Goal: Task Accomplishment & Management: Manage account settings

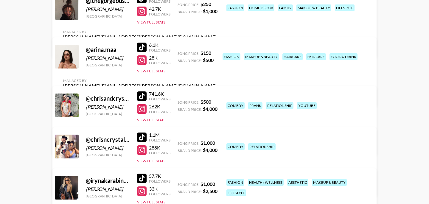
scroll to position [101, 0]
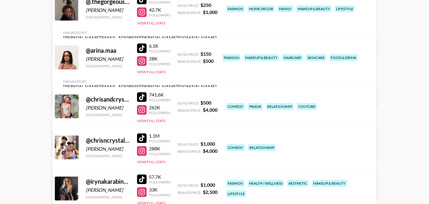
click at [217, 184] on link "View/Edit Details" at bounding box center [139, 187] width 153 height 6
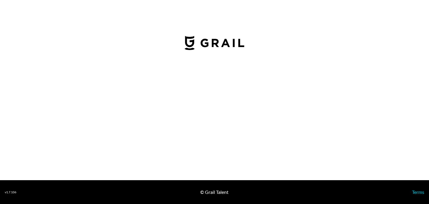
select select "USD"
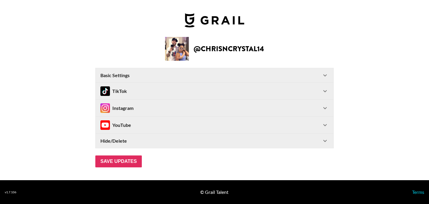
click at [208, 90] on div "TikTok" at bounding box center [210, 91] width 221 height 10
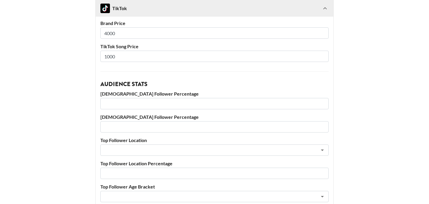
scroll to position [140, 0]
click at [119, 55] on input "1000" at bounding box center [214, 55] width 228 height 11
type input "1"
type input "500"
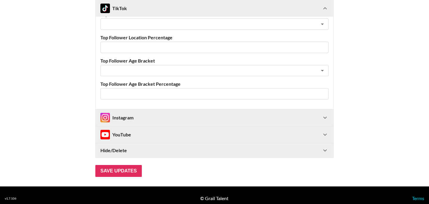
scroll to position [272, 0]
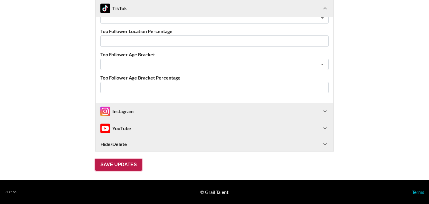
click at [127, 165] on input "Save Updates" at bounding box center [118, 165] width 46 height 12
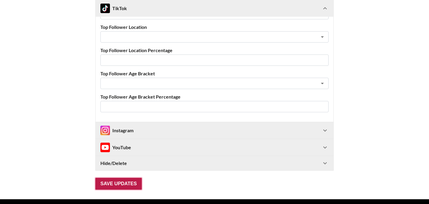
scroll to position [33, 0]
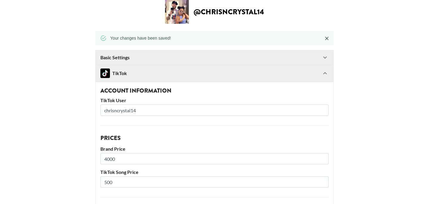
click at [326, 39] on icon "Close" at bounding box center [327, 39] width 4 height 4
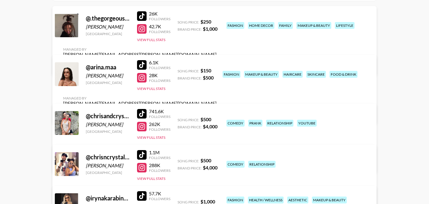
scroll to position [144, 0]
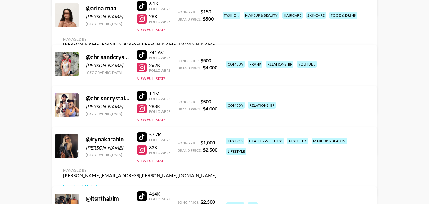
click at [144, 97] on div at bounding box center [142, 96] width 10 height 10
